Goal: Task Accomplishment & Management: Use online tool/utility

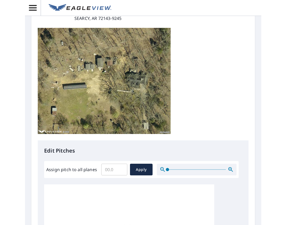
scroll to position [84, 0]
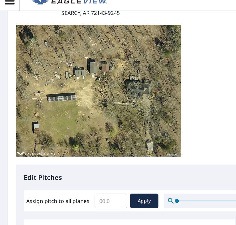
click at [60, 152] on p "Edit Pitches" at bounding box center [118, 150] width 198 height 8
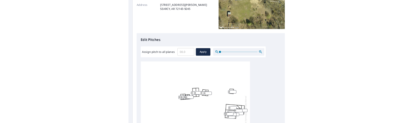
scroll to position [87, 0]
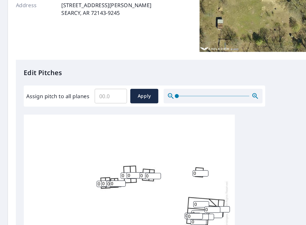
click at [80, 154] on input "0" at bounding box center [84, 155] width 13 height 5
type input "6"
click at [85, 154] on input "0" at bounding box center [88, 154] width 13 height 5
type input "6"
click at [87, 156] on input "0" at bounding box center [92, 155] width 13 height 5
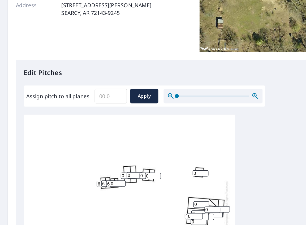
type input "6"
click at [92, 155] on input "0" at bounding box center [94, 154] width 13 height 5
type input "6"
click at [100, 148] on input "0" at bounding box center [103, 148] width 13 height 5
type input "6"
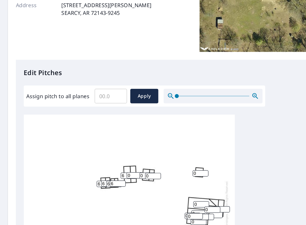
click at [105, 148] on input "0" at bounding box center [108, 148] width 13 height 5
type input "6"
click at [115, 148] on input "0" at bounding box center [118, 148] width 13 height 5
type input "6"
click at [121, 150] on input "0" at bounding box center [123, 148] width 13 height 5
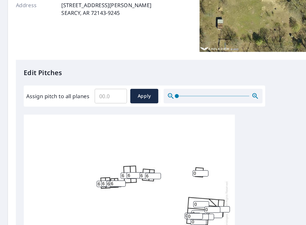
type input "6"
click at [160, 146] on input "0" at bounding box center [161, 146] width 13 height 5
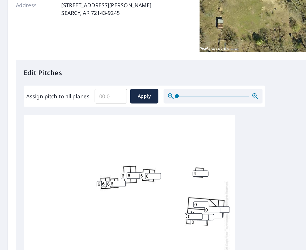
type input "4"
click at [204, 84] on icon "button" at bounding box center [204, 83] width 1 height 1
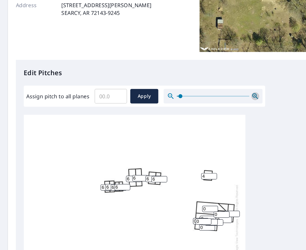
click at [204, 84] on icon "button" at bounding box center [204, 83] width 1 height 1
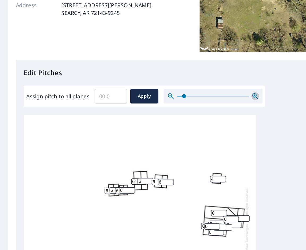
click at [204, 84] on icon "button" at bounding box center [204, 83] width 1 height 1
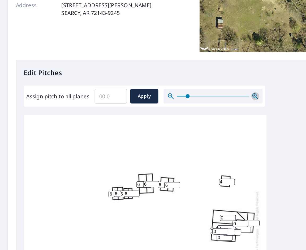
click at [204, 84] on icon "button" at bounding box center [204, 83] width 1 height 1
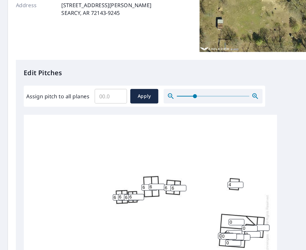
click at [204, 84] on icon "button" at bounding box center [204, 83] width 1 height 1
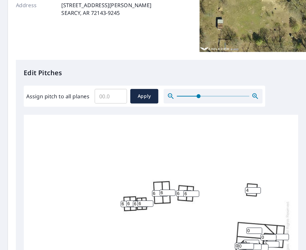
click at [204, 84] on icon "button" at bounding box center [204, 83] width 1 height 1
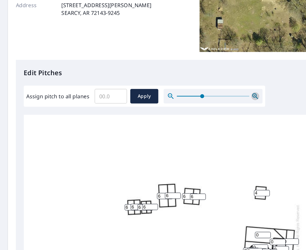
click at [204, 84] on icon "button" at bounding box center [204, 83] width 1 height 1
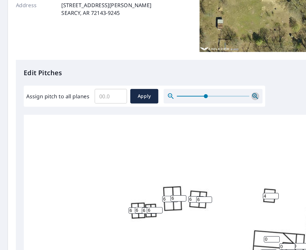
click at [204, 84] on icon "button" at bounding box center [204, 83] width 1 height 1
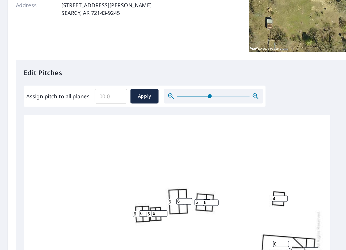
drag, startPoint x: 246, startPoint y: 145, endPoint x: 216, endPoint y: 124, distance: 36.0
click at [216, 124] on div "0 0 0 0 6 0 0 6 6 4 6 6 6 0 6 6 0 0 0 0 0 0" at bounding box center [142, 220] width 246 height 242
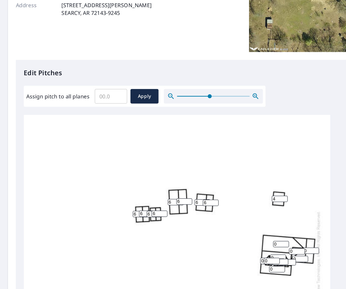
click at [204, 84] on icon "button" at bounding box center [204, 83] width 1 height 1
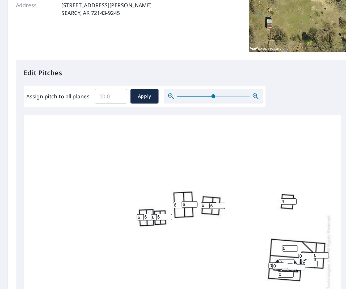
click at [231, 207] on input "0" at bounding box center [233, 206] width 13 height 5
type input "8"
click at [236, 214] on input "0" at bounding box center [246, 212] width 13 height 5
type input "8"
click at [236, 212] on input "0" at bounding box center [258, 212] width 13 height 5
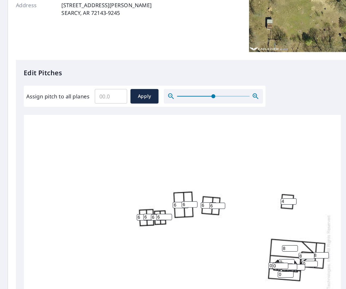
type input "8"
click at [236, 220] on input "0" at bounding box center [249, 219] width 13 height 5
type input "8"
type input "1"
click at [232, 218] on input "1" at bounding box center [230, 217] width 13 height 5
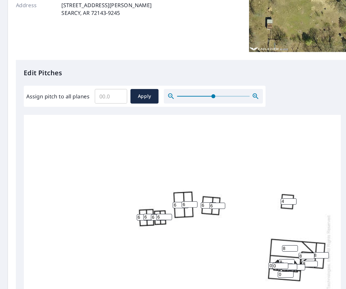
type input "8"
click at [218, 220] on input "0" at bounding box center [222, 220] width 13 height 5
type input "8"
click at [221, 220] on input "0" at bounding box center [225, 220] width 13 height 5
type input "8"
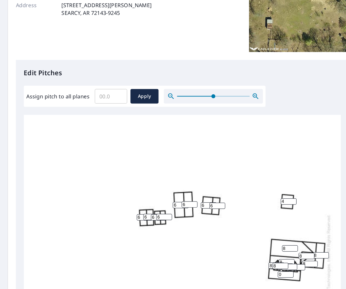
click at [233, 220] on input "0" at bounding box center [232, 221] width 13 height 5
click at [231, 225] on input "0" at bounding box center [229, 227] width 13 height 5
type input "8"
click at [233, 222] on input "0" at bounding box center [232, 221] width 13 height 5
type input "8"
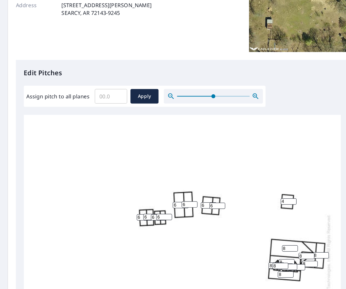
click at [236, 222] on input "0" at bounding box center [239, 221] width 13 height 5
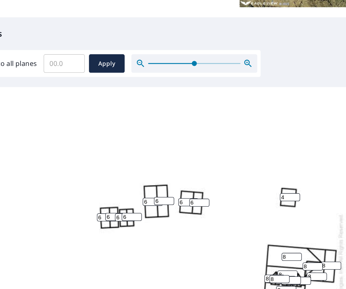
type input "8"
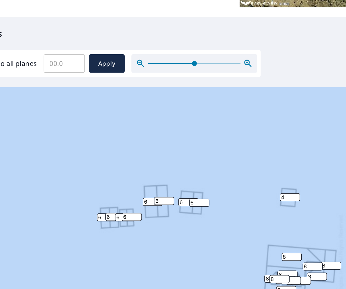
drag, startPoint x: 180, startPoint y: 135, endPoint x: 156, endPoint y: 98, distance: 44.2
click at [156, 98] on div "Edit Pitches Assign pitch to all planes ​ Apply 8 8 8 0 6 8 8 6 6 4 6 6 6 8 6 6…" at bounding box center [173, 163] width 320 height 217
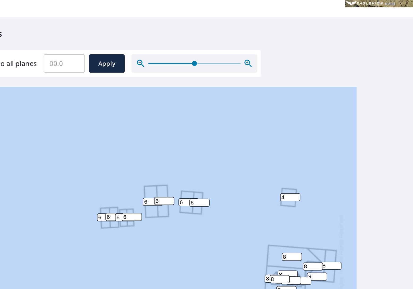
click at [236, 185] on div "8 8 8 0 6 8 8 6 6 4 6 6 6 8 6 6 0 0 8 8 8 8" at bounding box center [206, 182] width 374 height 167
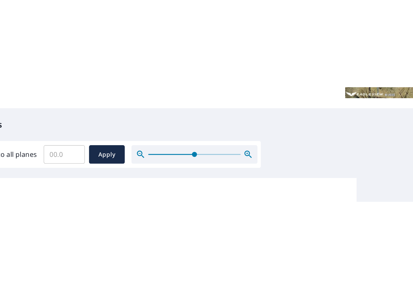
scroll to position [0, 0]
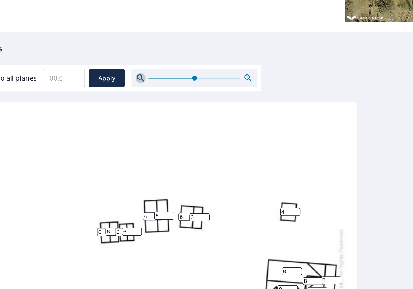
click at [136, 83] on icon "button" at bounding box center [137, 84] width 5 height 5
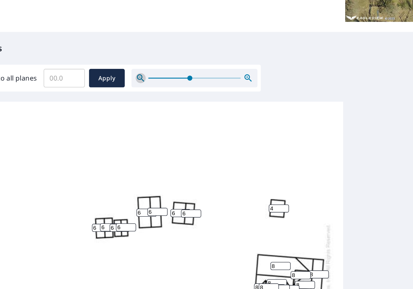
click at [136, 83] on icon "button" at bounding box center [137, 84] width 5 height 5
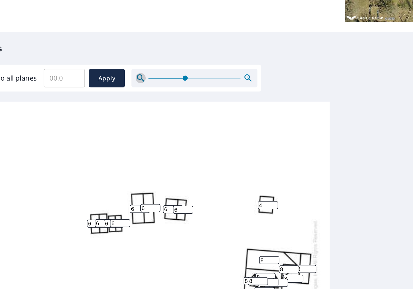
click at [136, 83] on icon "button" at bounding box center [137, 84] width 5 height 5
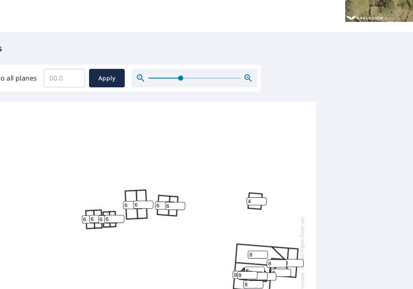
click at [236, 125] on div "8 8 8 0 6 8 8 6 6 4 6 6 6 8 6 6 0 0 8 8 8 8" at bounding box center [206, 182] width 374 height 167
click at [212, 209] on input "8" at bounding box center [211, 209] width 13 height 5
type input "8"
click at [219, 209] on input "9" at bounding box center [217, 209] width 13 height 5
click at [219, 209] on input "10" at bounding box center [217, 209] width 13 height 5
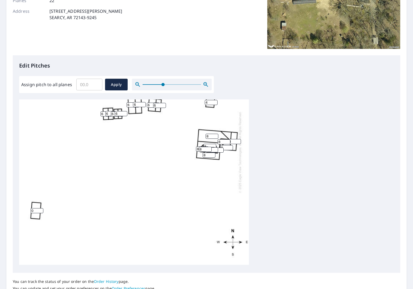
scroll to position [64, 0]
type input "18"
click at [35, 208] on input "0" at bounding box center [37, 210] width 13 height 5
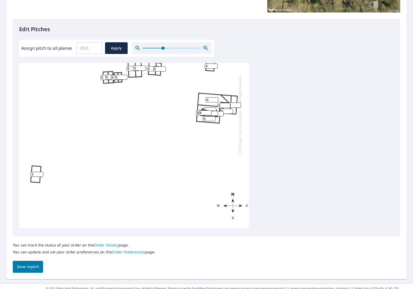
scroll to position [124, 0]
type input "3"
click at [29, 225] on span "Save report" at bounding box center [28, 266] width 22 height 7
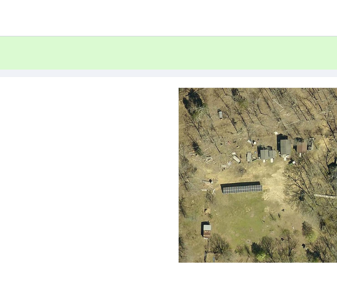
scroll to position [0, 0]
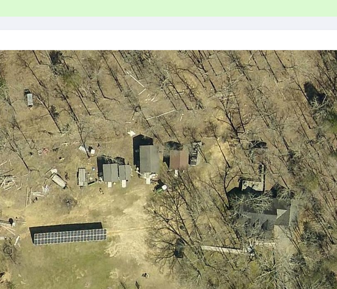
click at [236, 101] on img at bounding box center [258, 102] width 133 height 106
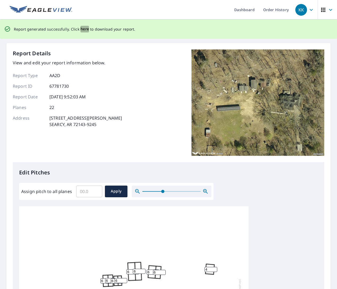
click at [84, 28] on span "here" at bounding box center [84, 29] width 9 height 7
